Goal: Task Accomplishment & Management: Manage account settings

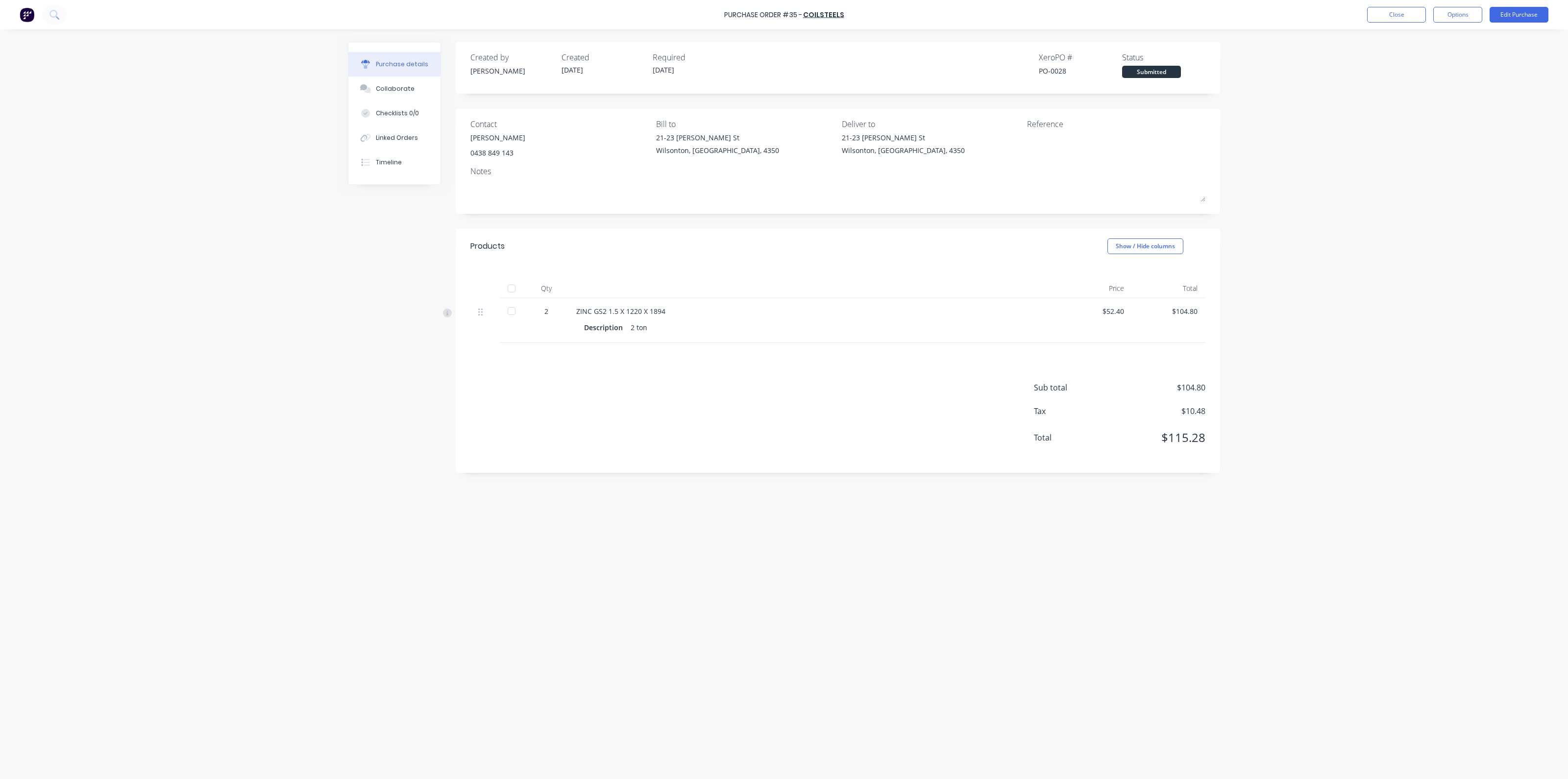
click at [308, 302] on div "Purchase Order #35 - COILSTEELS Close Options Edit Purchase Purchase details Co…" at bounding box center [784, 390] width 1568 height 779
click at [322, 280] on div "Purchase Order #35 - COILSTEELS Close Options Edit Purchase Purchase details Co…" at bounding box center [784, 390] width 1568 height 779
click at [319, 284] on div "Purchase Order #35 - COILSTEELS Close Options Edit Purchase Purchase details Co…" at bounding box center [784, 390] width 1568 height 779
click at [177, 198] on div "Purchase Order #35 - COILSTEELS Close Options Edit Purchase Purchase details Co…" at bounding box center [784, 390] width 1568 height 779
click at [1375, 13] on button "Close" at bounding box center [1397, 15] width 59 height 16
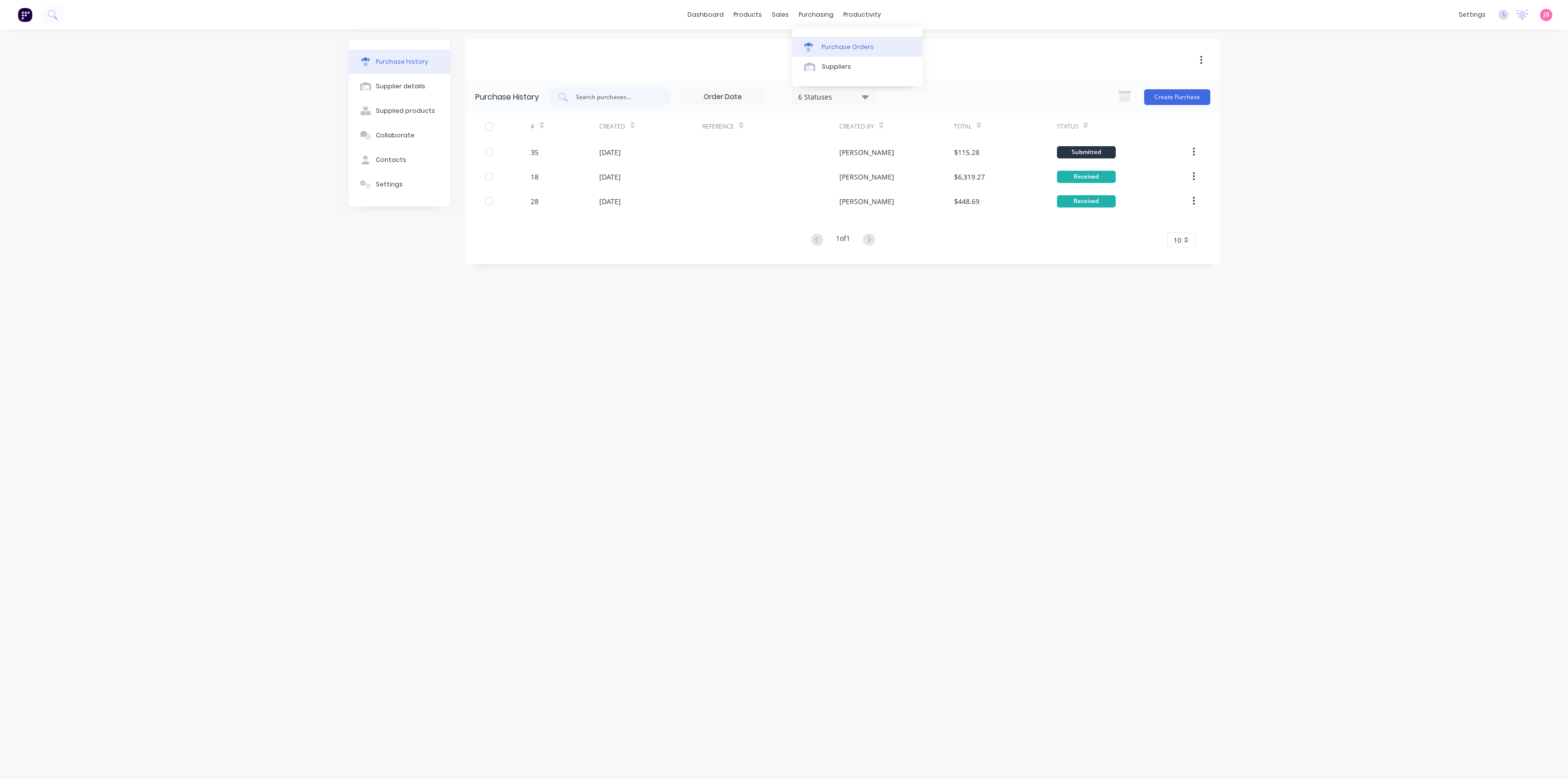
click at [824, 43] on div "Purchase Orders" at bounding box center [848, 47] width 52 height 9
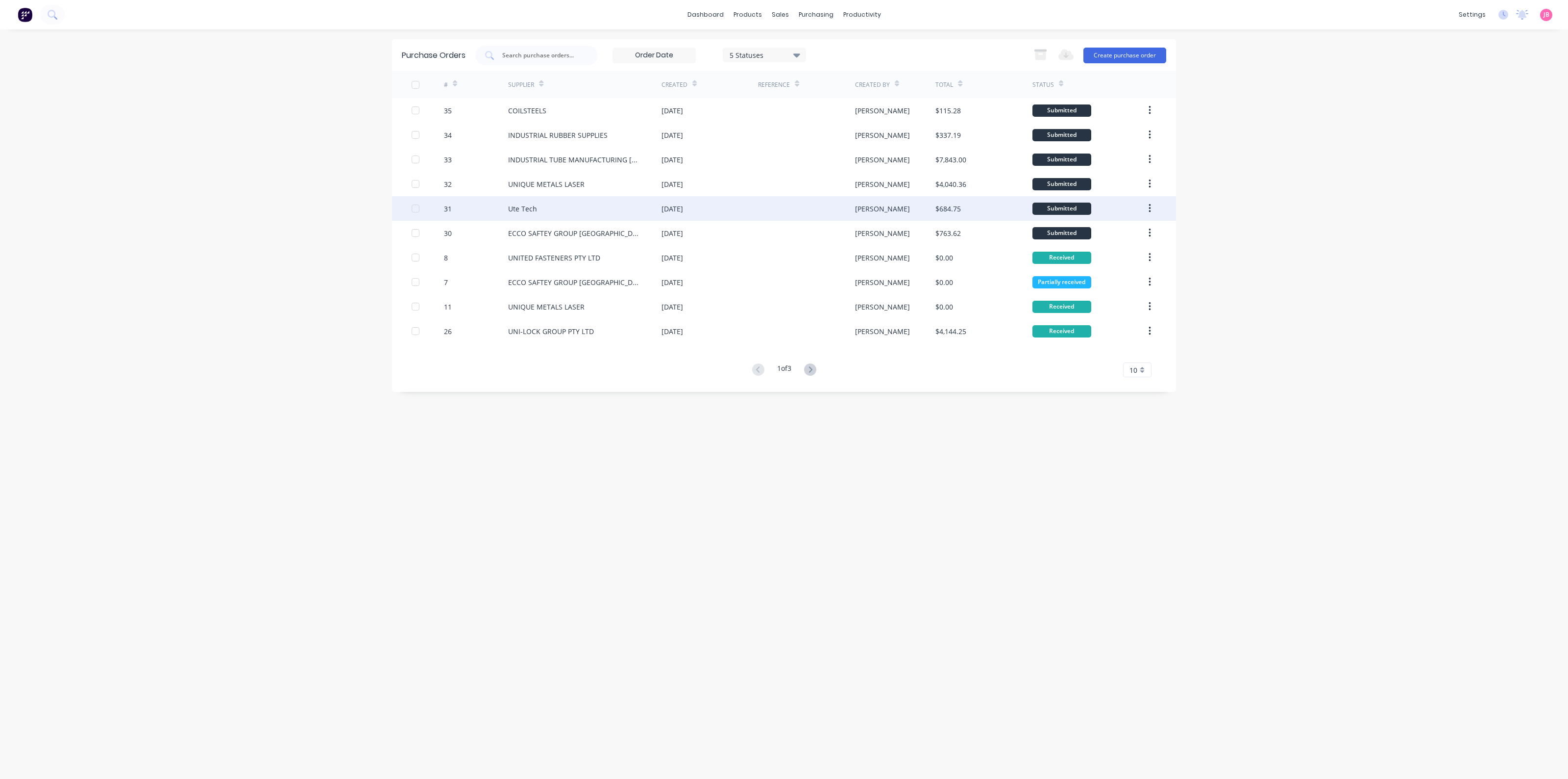
click at [826, 212] on div at bounding box center [806, 209] width 97 height 25
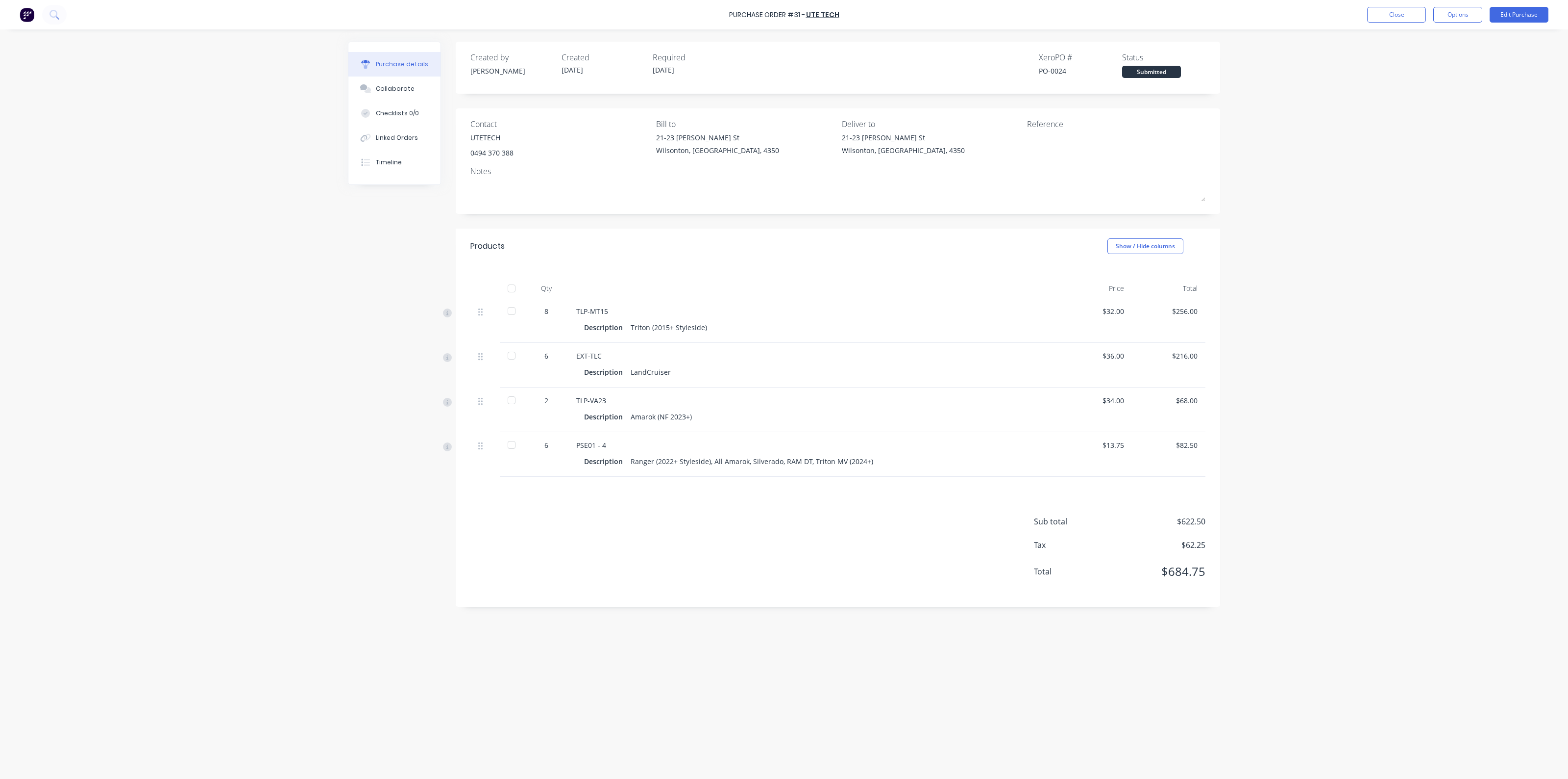
click at [1140, 69] on div "Submitted" at bounding box center [1151, 71] width 59 height 12
click at [1209, 64] on div "Created by [PERSON_NAME] Created [DATE] Required [DATE] Xero PO # PO-0024 Statu…" at bounding box center [838, 68] width 765 height 52
click at [1437, 13] on button "Options" at bounding box center [1458, 15] width 49 height 16
click at [1344, 65] on div "Purchase Order #31 - Ute Tech Close Options Print / Email Convert to Bill Split…" at bounding box center [784, 390] width 1568 height 779
click at [1384, 11] on button "Close" at bounding box center [1397, 15] width 59 height 16
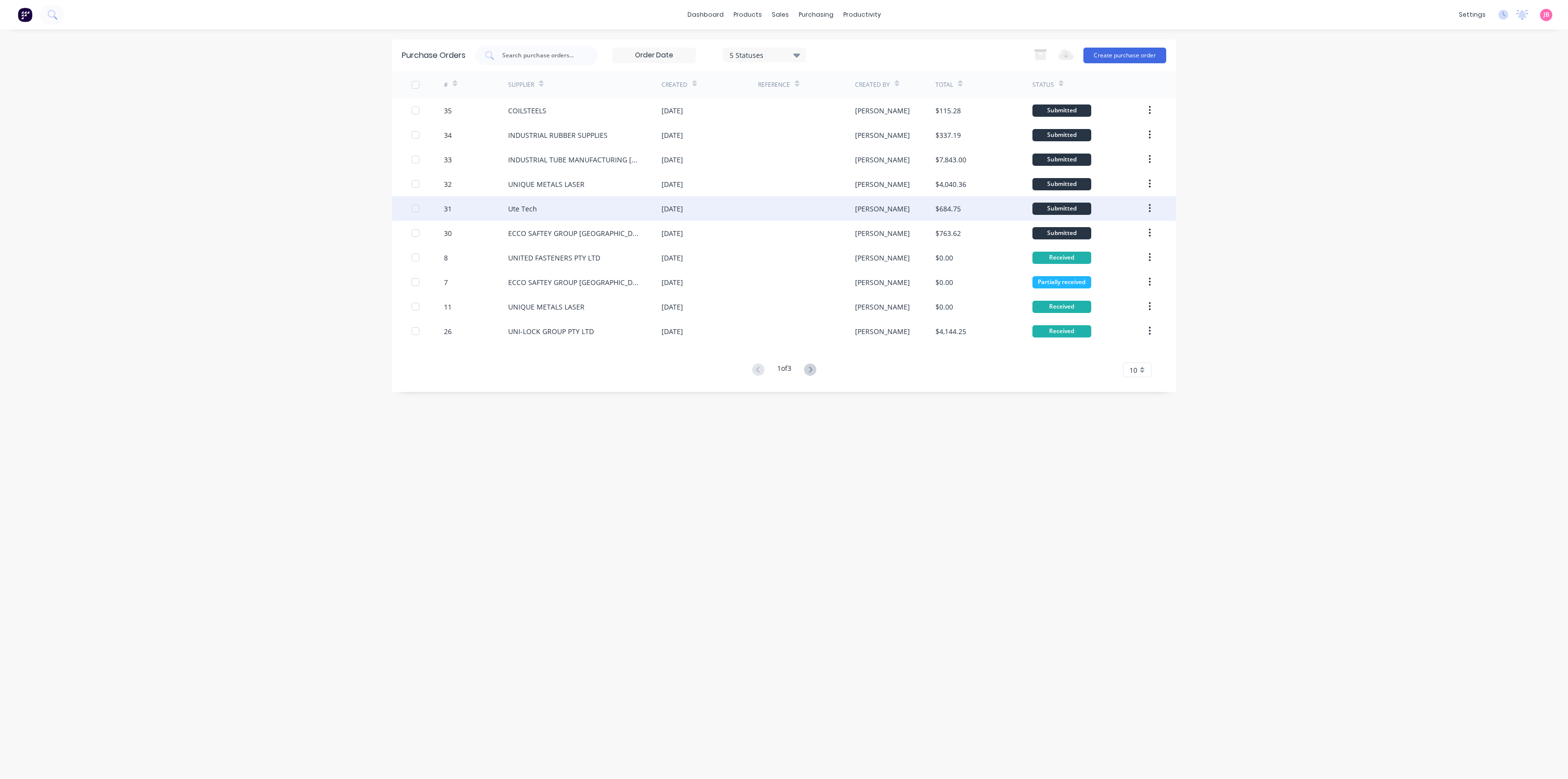
click at [420, 207] on div at bounding box center [428, 209] width 33 height 25
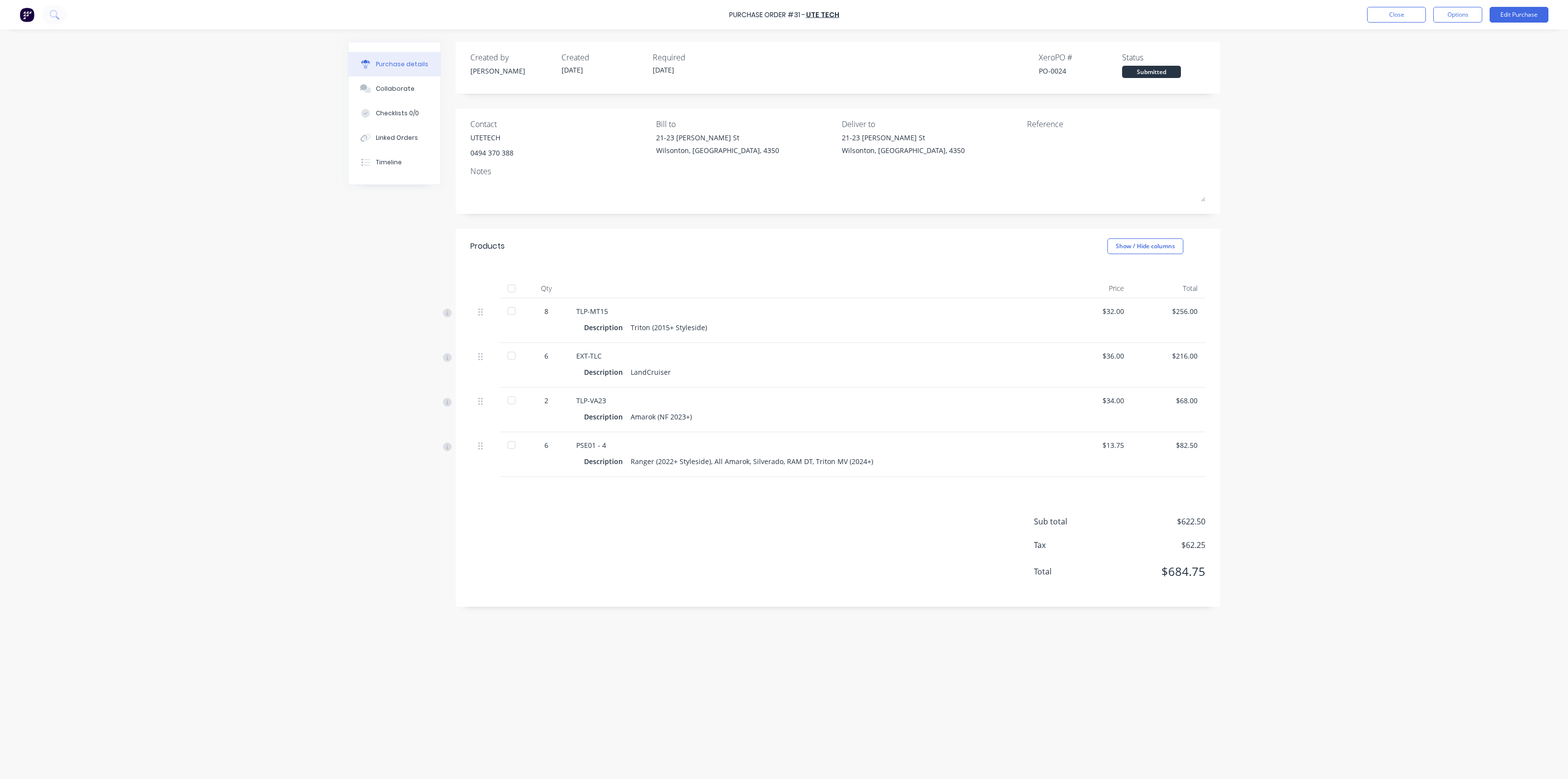
click at [420, 251] on div "Created by [PERSON_NAME] Created [DATE] Required [DATE] Xero PO # PO-0024 Statu…" at bounding box center [784, 401] width 872 height 720
click at [1414, 8] on button "Close" at bounding box center [1397, 15] width 59 height 16
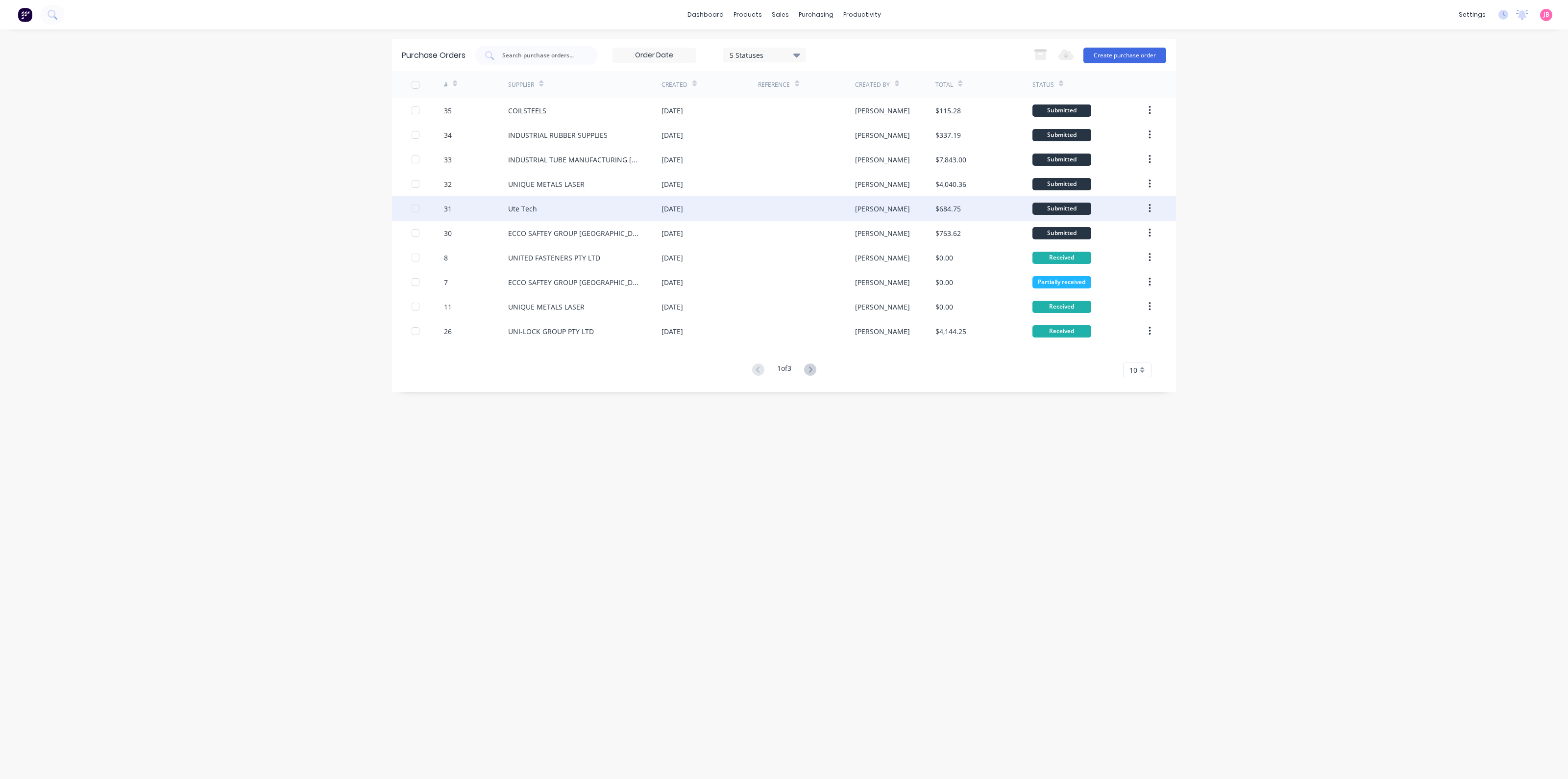
click at [1149, 204] on icon "button" at bounding box center [1150, 208] width 2 height 11
click at [503, 209] on div "31" at bounding box center [476, 209] width 65 height 25
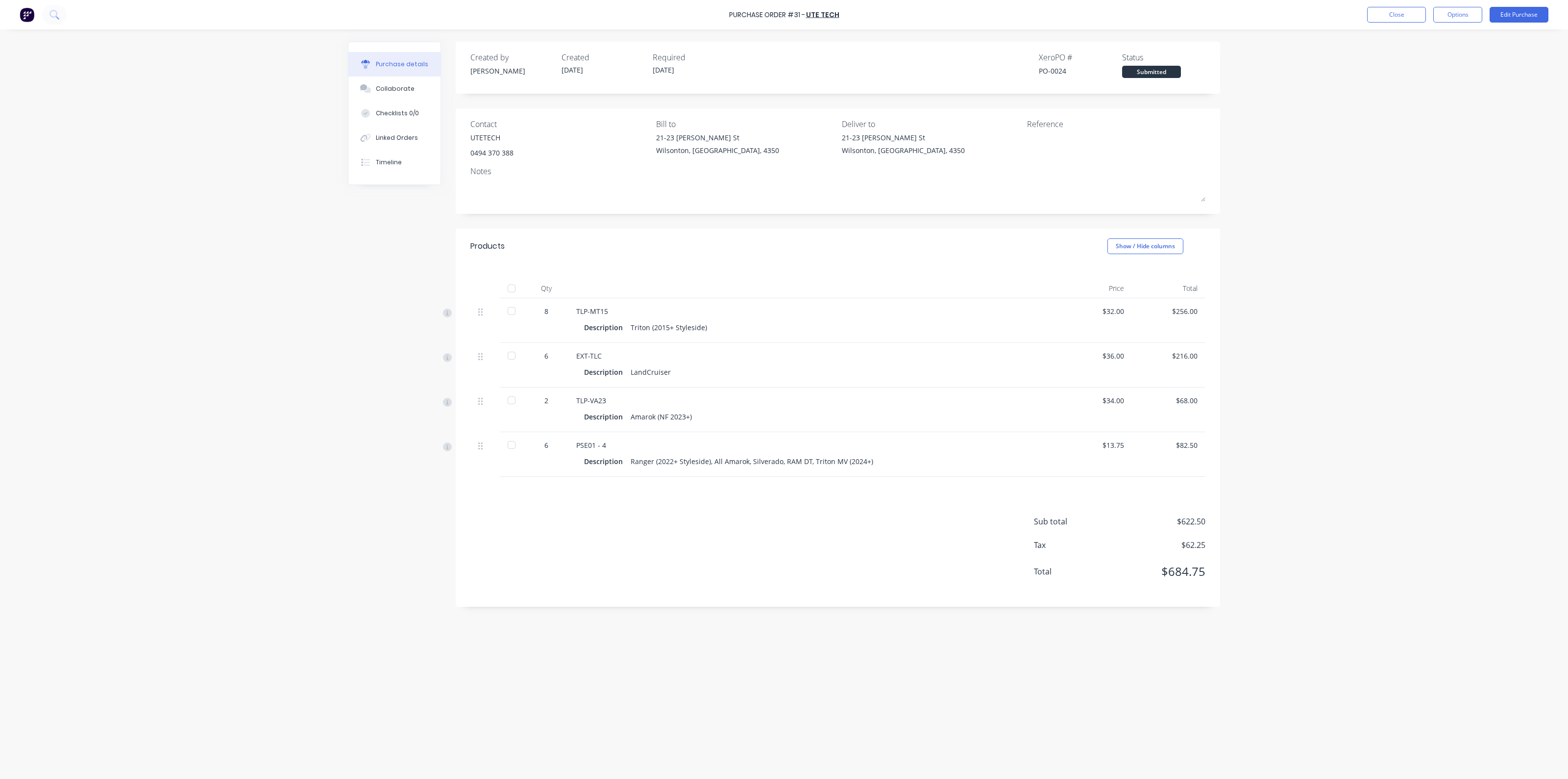
click at [508, 310] on div at bounding box center [511, 310] width 20 height 20
click at [513, 352] on div at bounding box center [511, 355] width 20 height 20
click at [508, 403] on div at bounding box center [511, 400] width 20 height 20
click at [508, 444] on div at bounding box center [511, 445] width 20 height 20
click at [1398, 14] on button "Close" at bounding box center [1397, 15] width 59 height 16
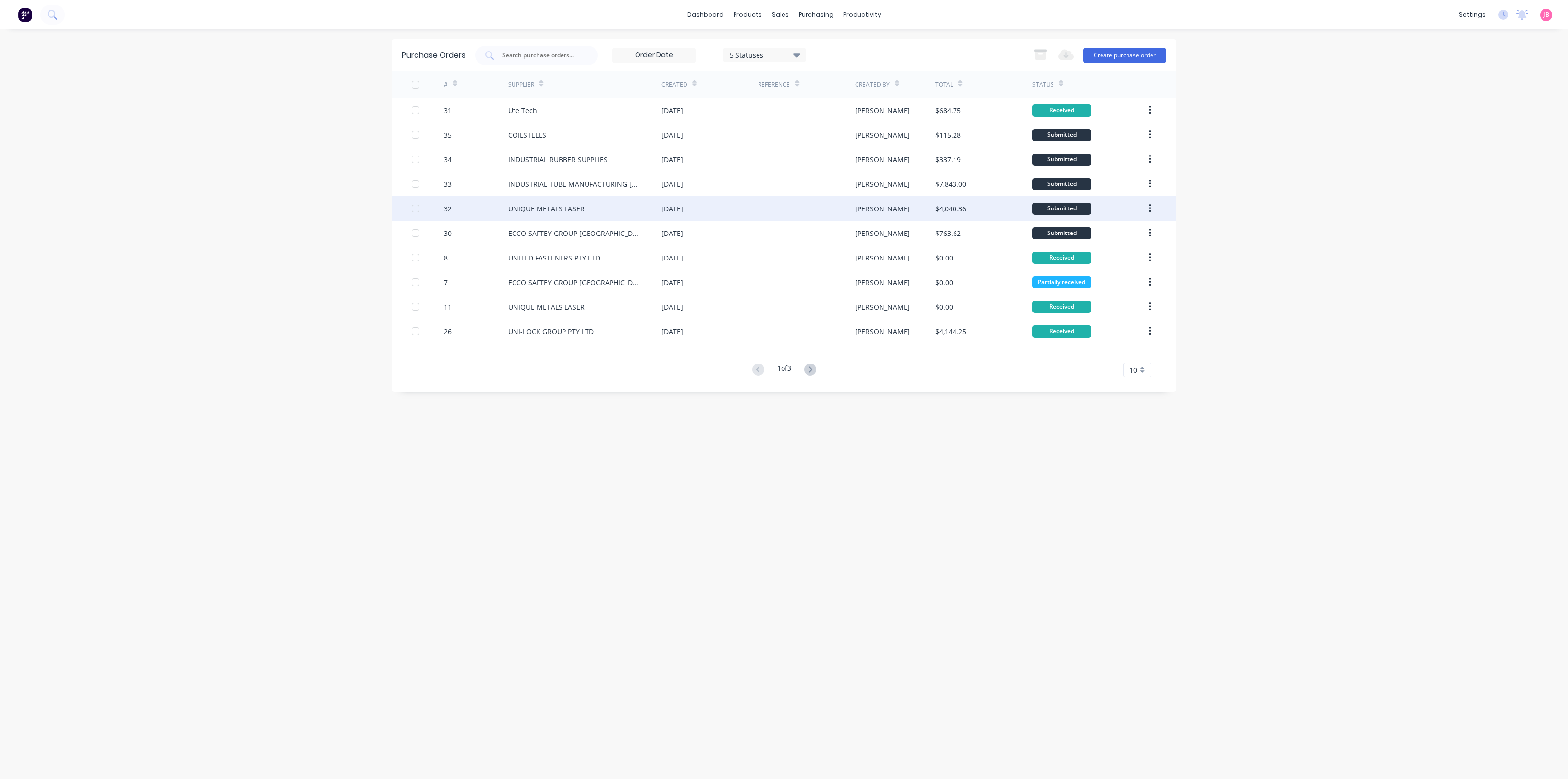
click at [602, 207] on div "UNIQUE METALS LASER" at bounding box center [585, 209] width 153 height 25
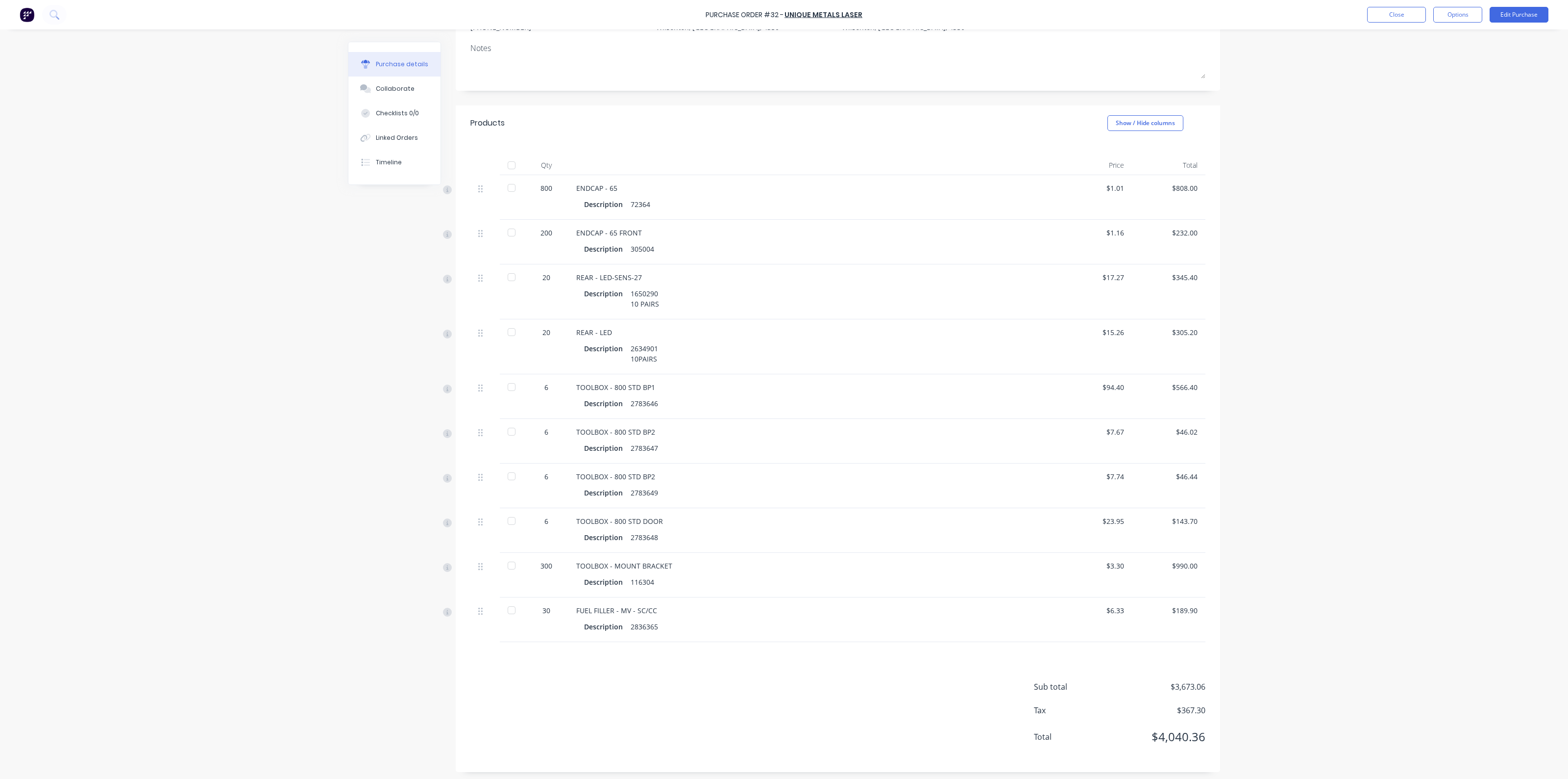
scroll to position [126, 0]
click at [696, 241] on div "Description 305004" at bounding box center [813, 246] width 459 height 15
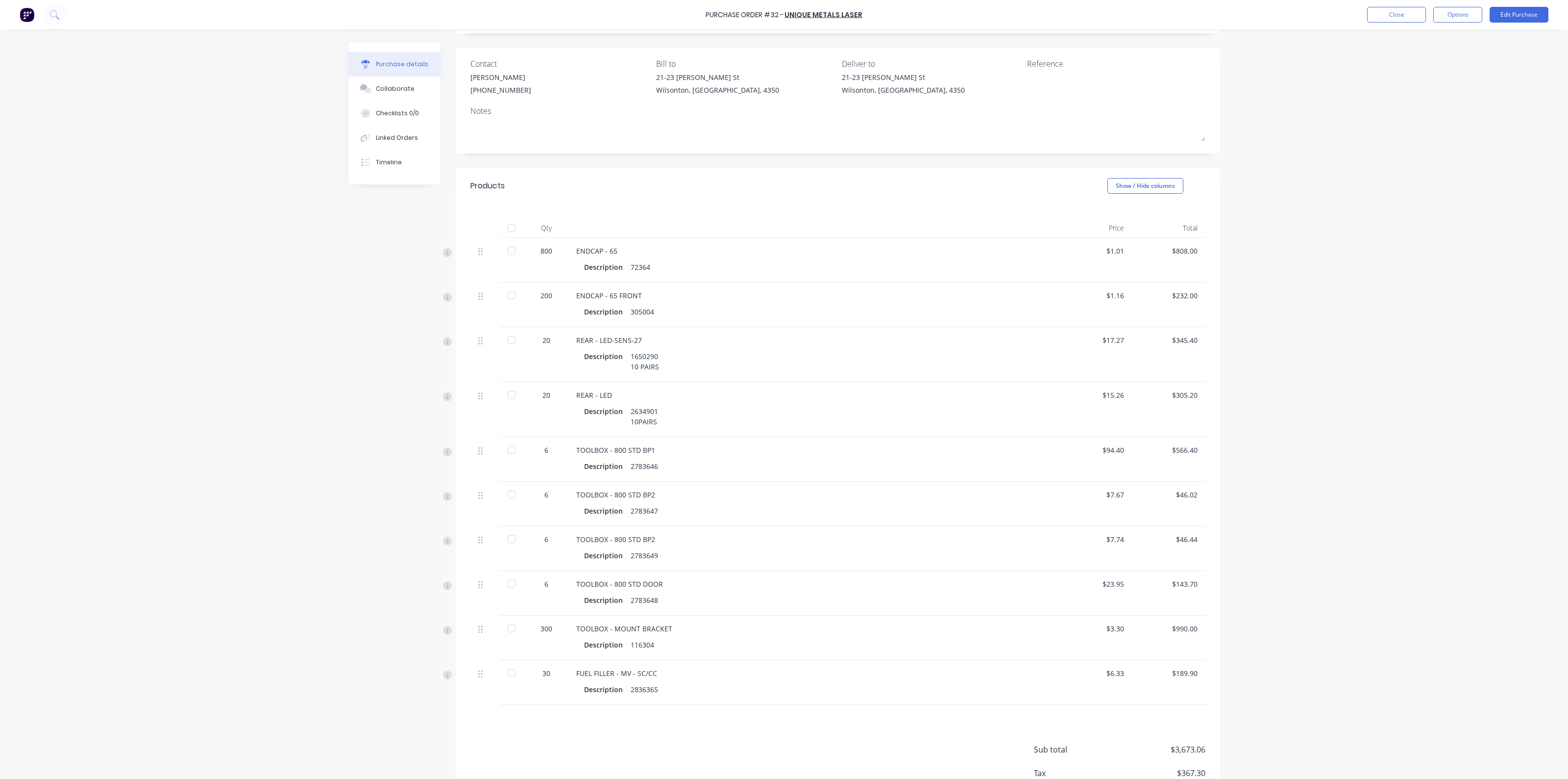
scroll to position [0, 0]
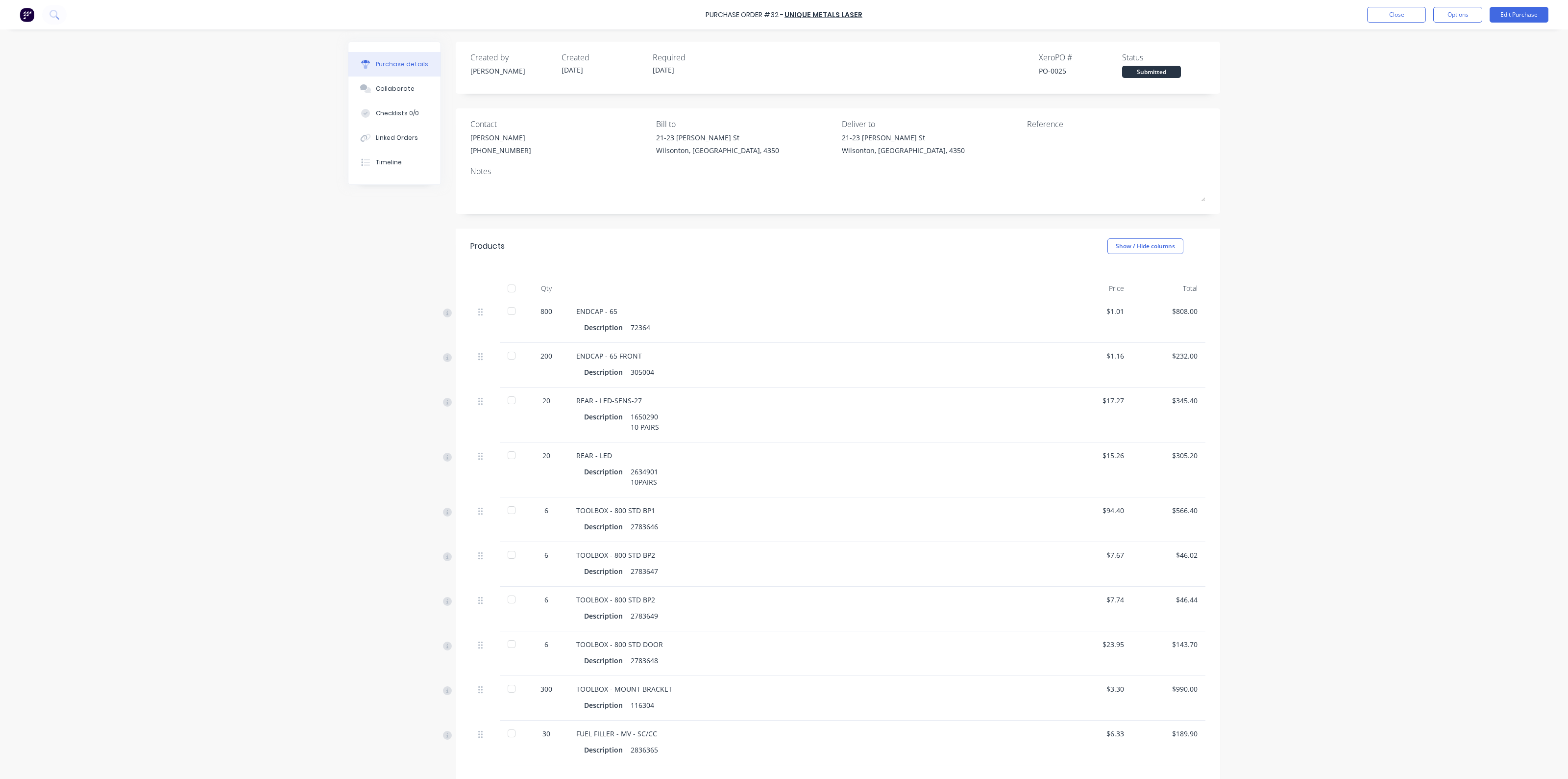
click at [819, 248] on div "Products Show / Hide columns" at bounding box center [838, 246] width 765 height 36
